Goal: Task Accomplishment & Management: Manage account settings

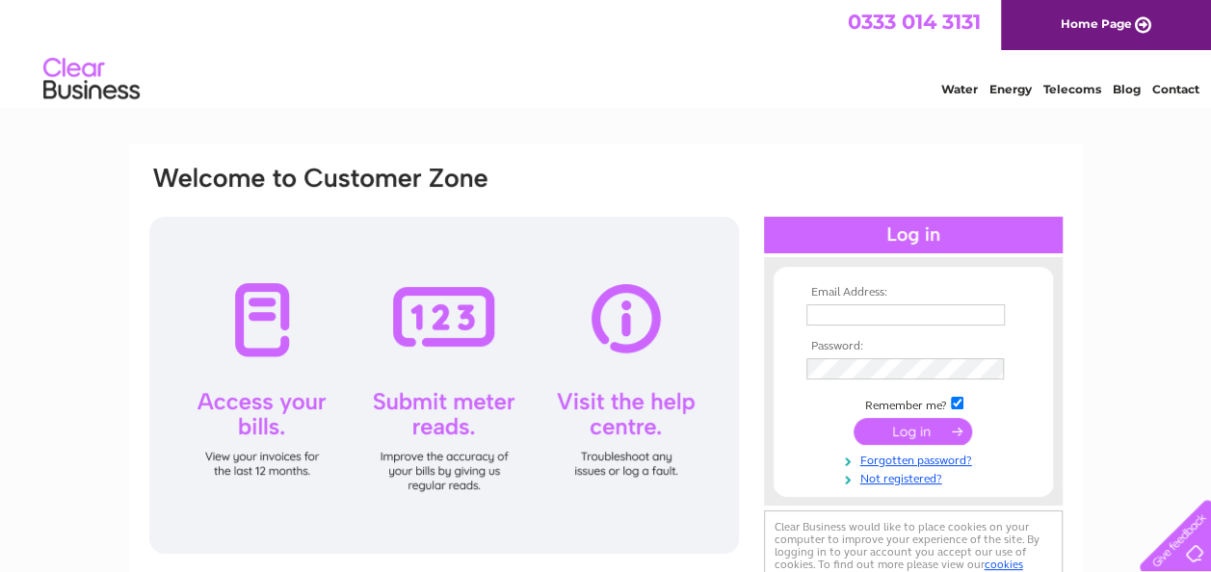
type input "ordersscarletroseflorist@outlook.com"
click at [890, 433] on input "submit" at bounding box center [913, 431] width 119 height 27
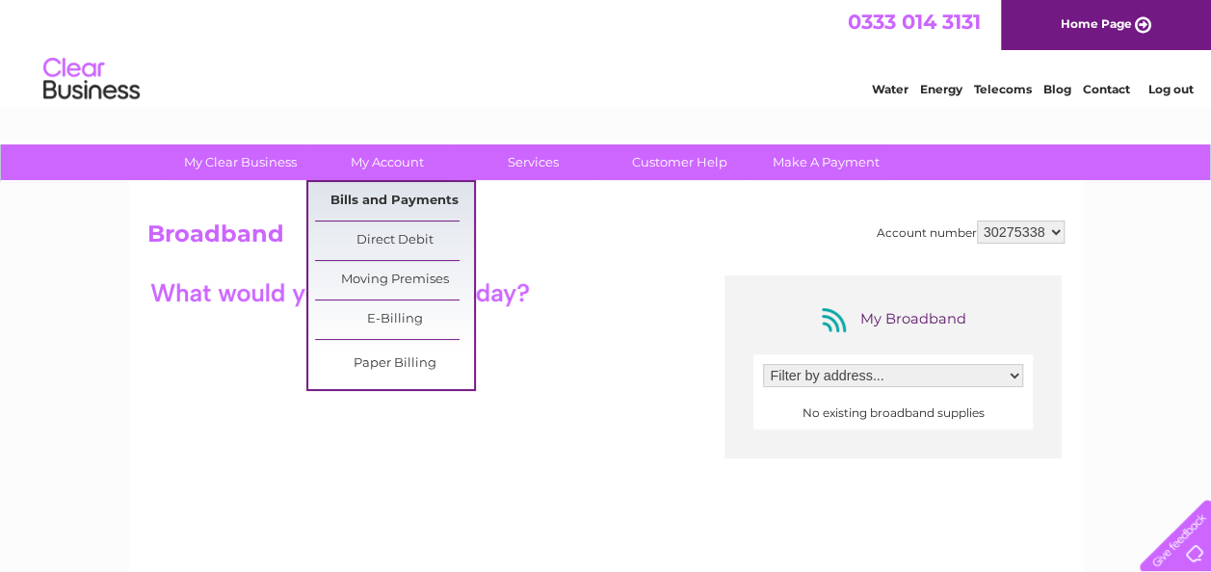
click at [392, 197] on link "Bills and Payments" at bounding box center [394, 201] width 159 height 39
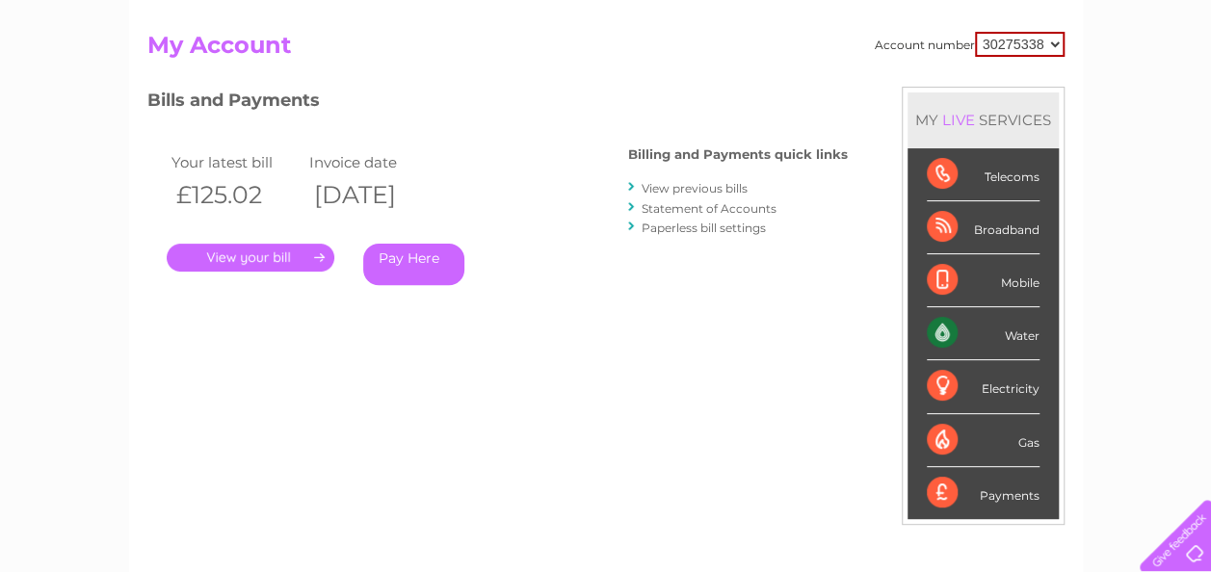
scroll to position [197, 0]
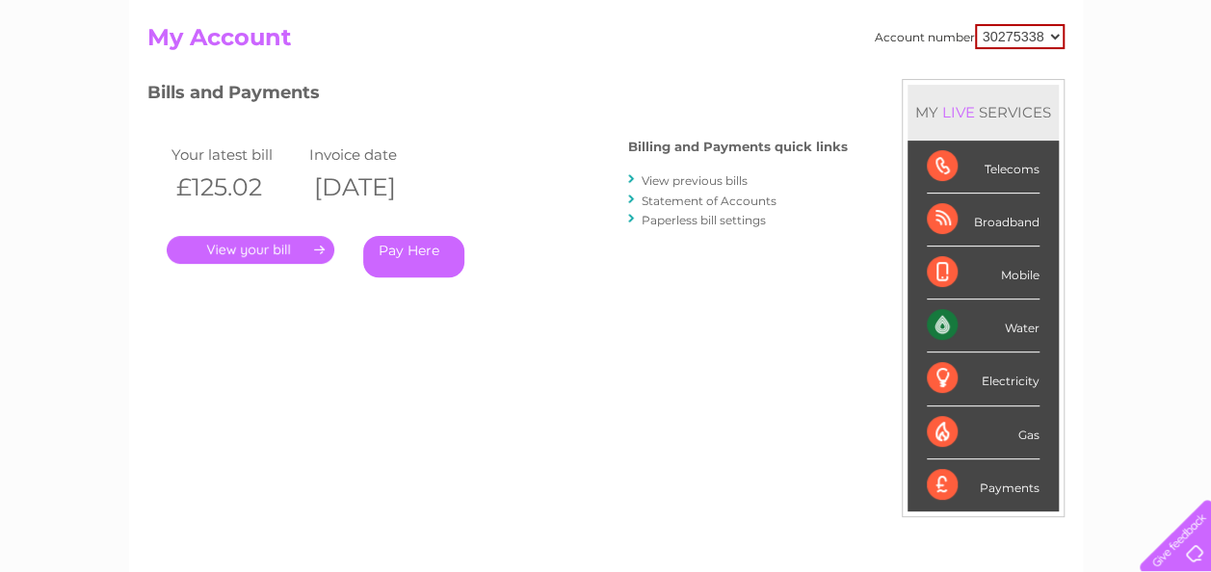
click at [258, 250] on link "." at bounding box center [251, 250] width 168 height 28
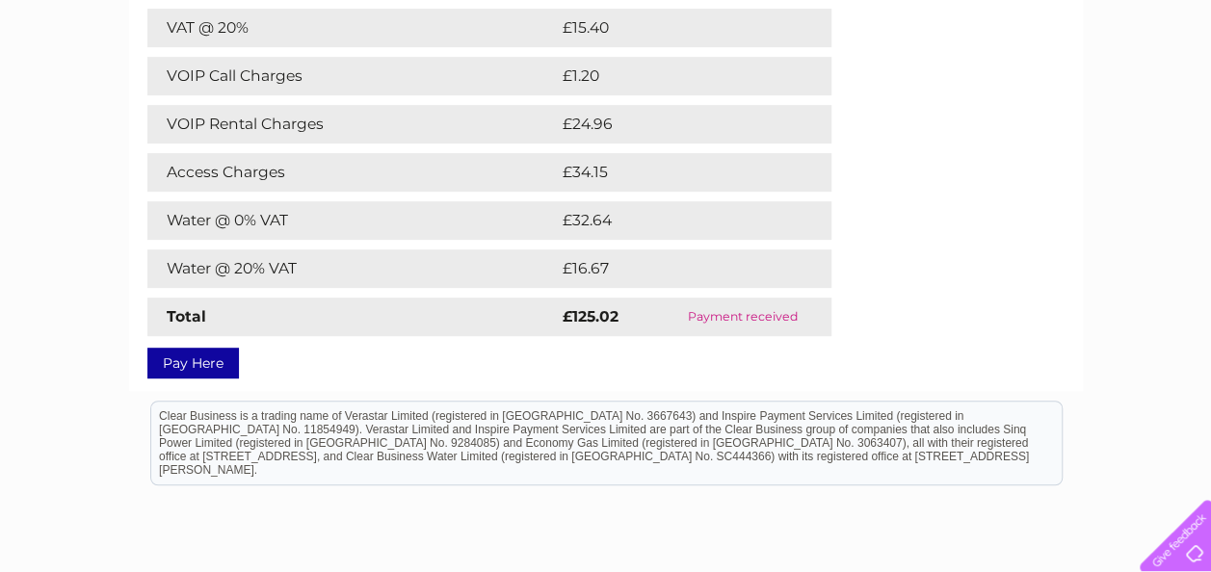
scroll to position [200, 0]
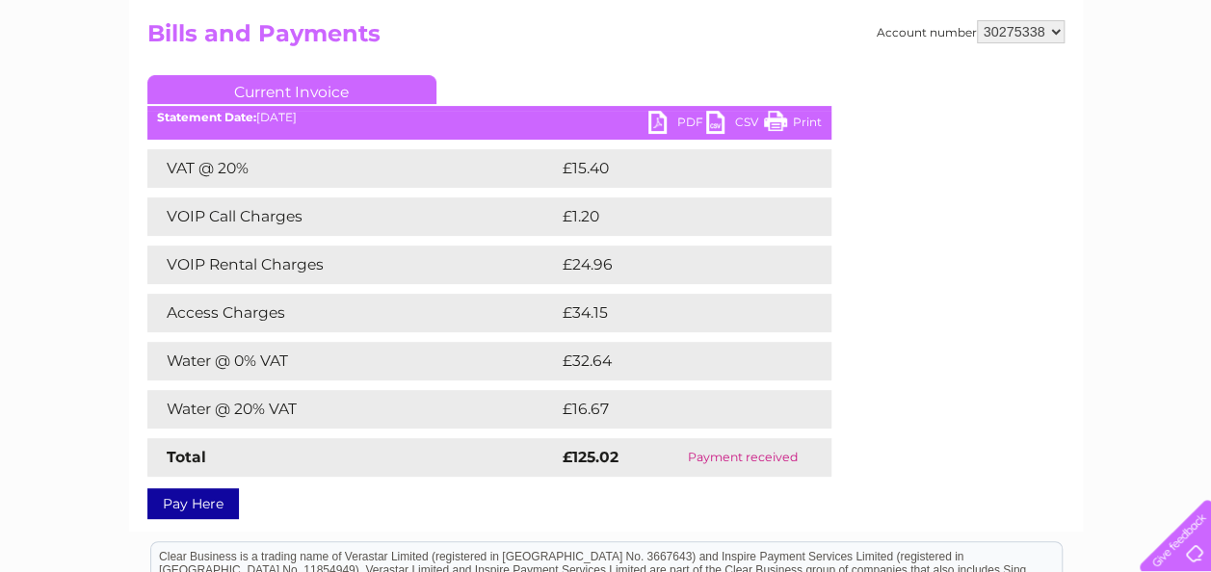
click at [674, 119] on link "PDF" at bounding box center [677, 125] width 58 height 28
